Goal: Transaction & Acquisition: Obtain resource

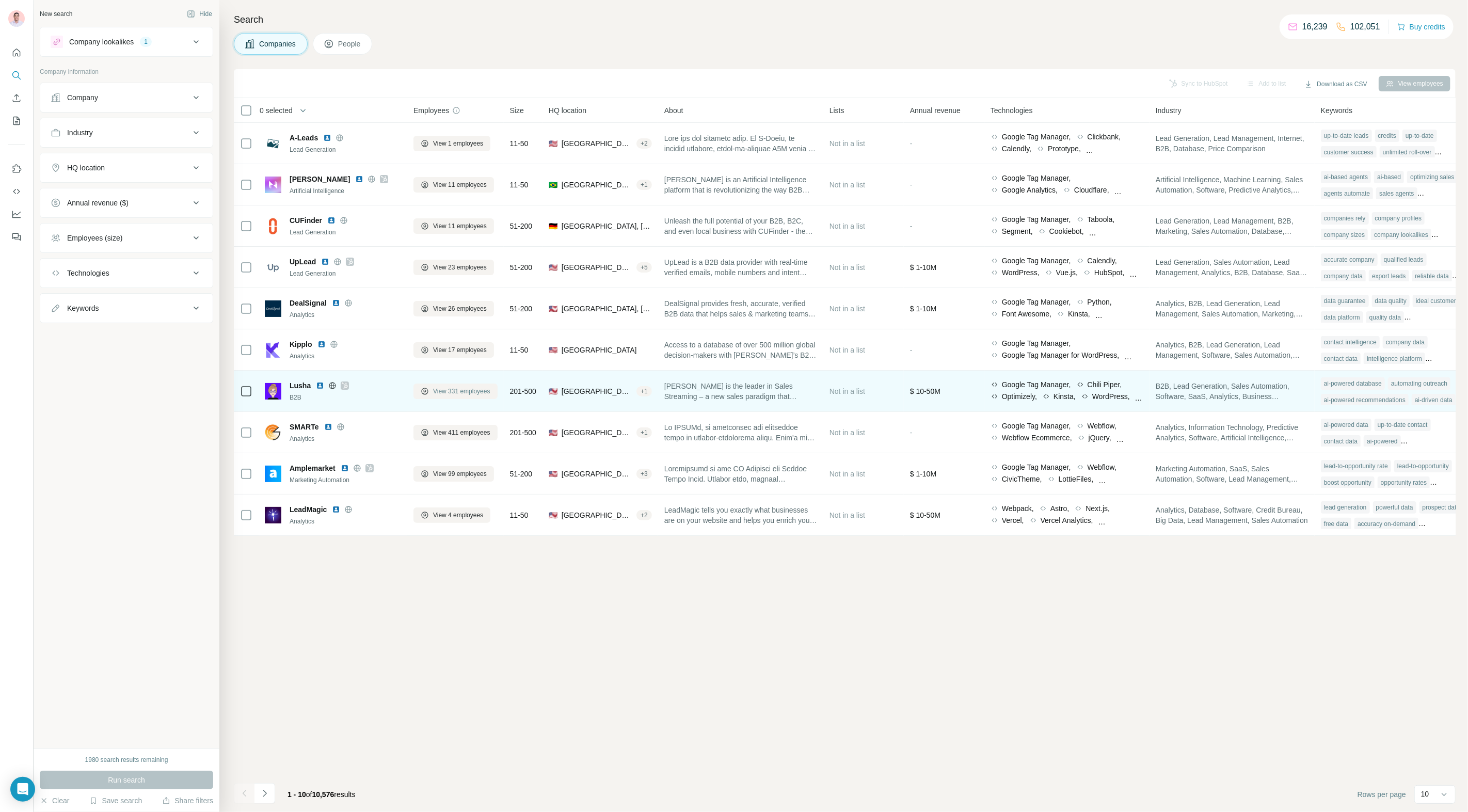
click at [448, 389] on span "View 331 employees" at bounding box center [462, 391] width 58 height 9
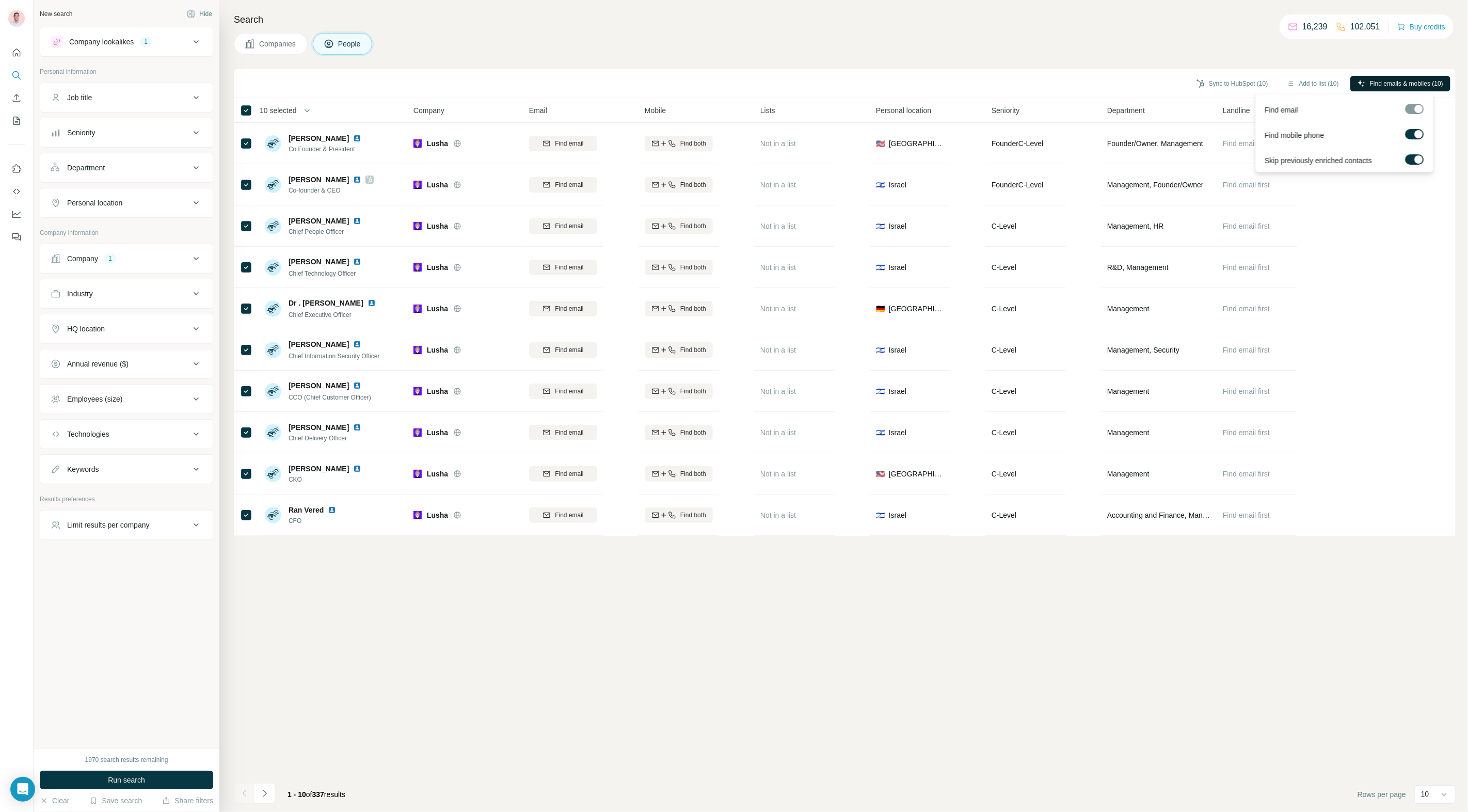
click at [1382, 84] on span "Find emails & mobiles (10)" at bounding box center [1406, 84] width 74 height 9
click at [1234, 77] on button "Sync to HubSpot (10)" at bounding box center [1232, 83] width 86 height 15
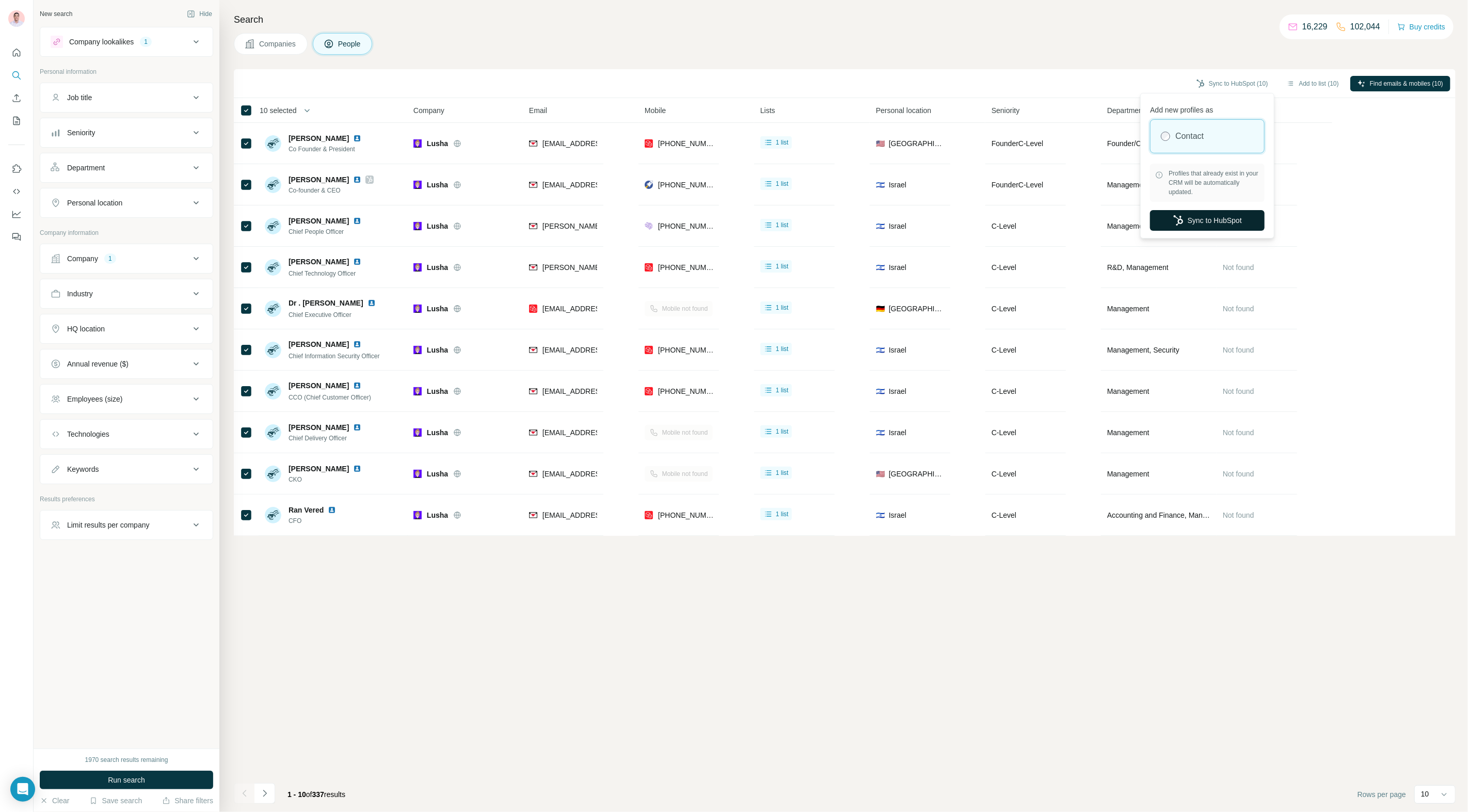
click at [1176, 226] on button "Sync to HubSpot" at bounding box center [1207, 221] width 115 height 21
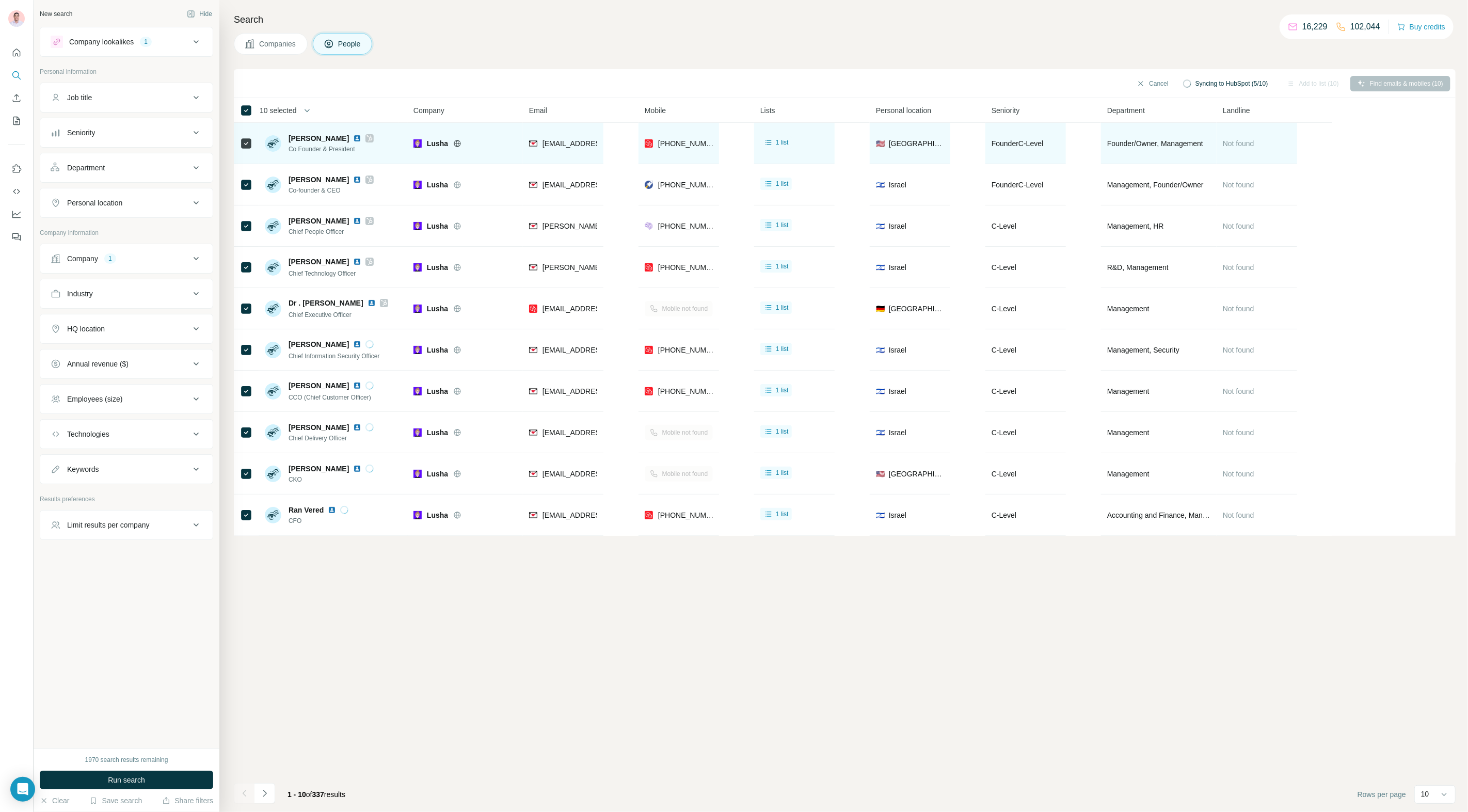
click at [368, 137] on icon at bounding box center [369, 138] width 6 height 8
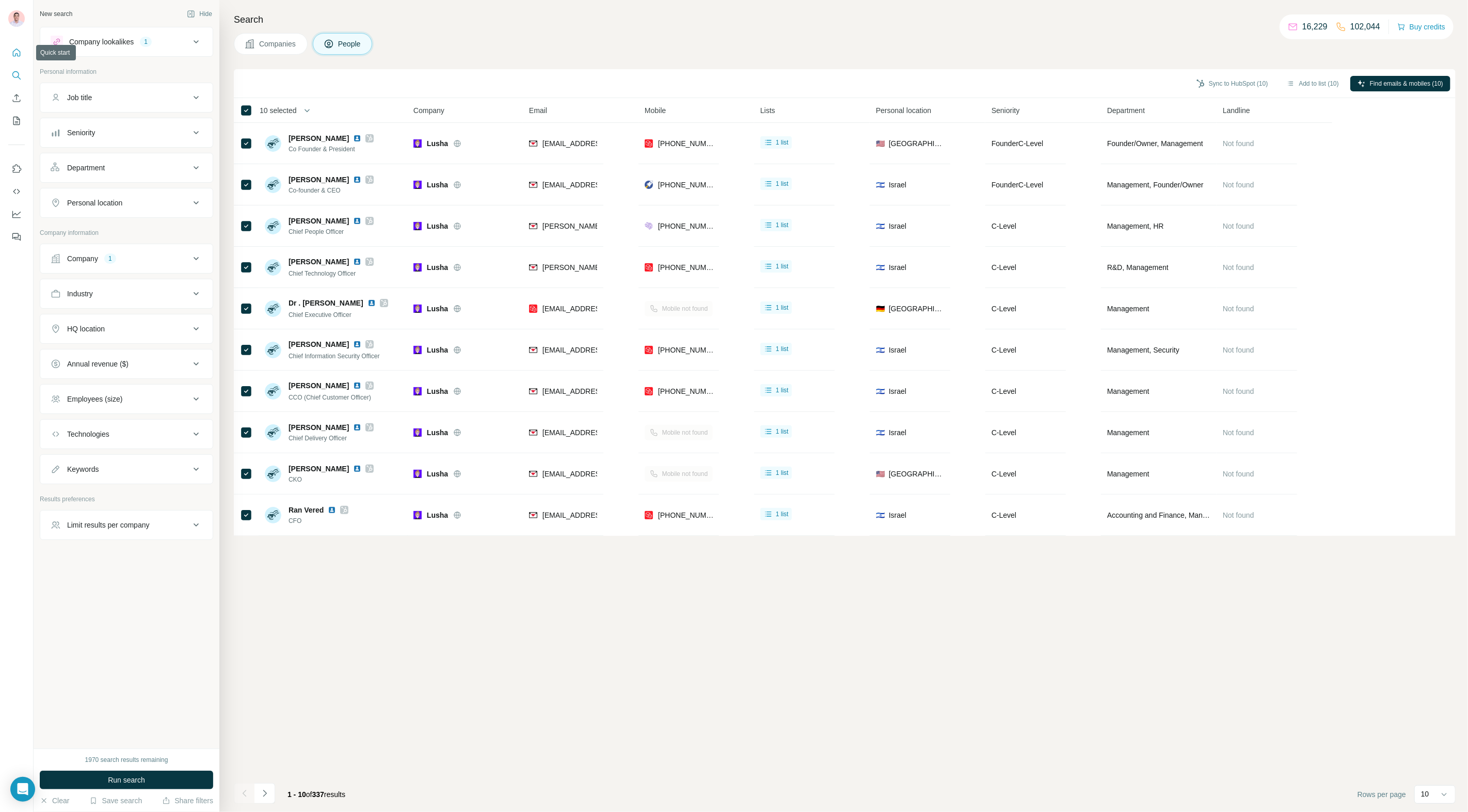
click at [14, 54] on icon "Quick start" at bounding box center [17, 52] width 10 height 10
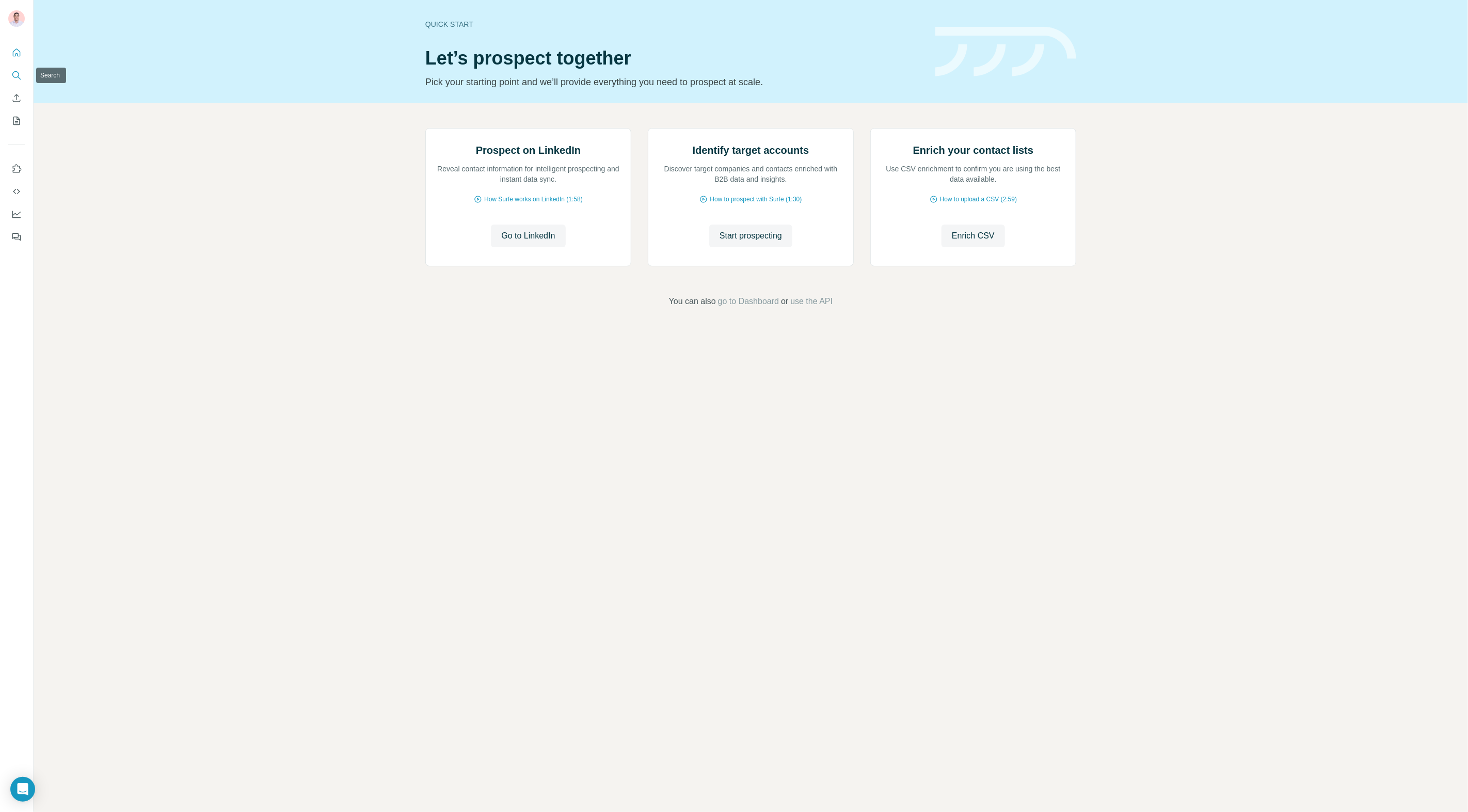
click at [11, 79] on button "Search" at bounding box center [16, 75] width 17 height 19
